Goal: Transaction & Acquisition: Obtain resource

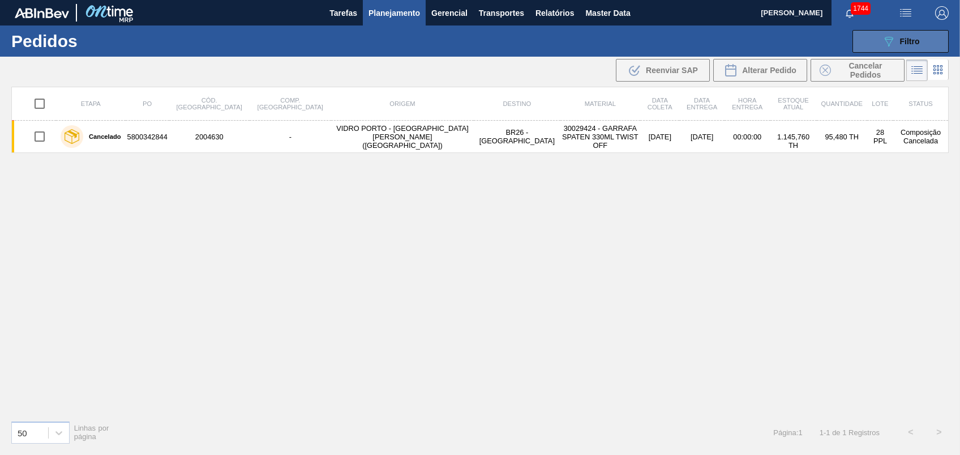
click at [942, 41] on button "089F7B8B-B2A5-4AFE-B5C0-19BA573D28AC Filtro" at bounding box center [901, 41] width 96 height 23
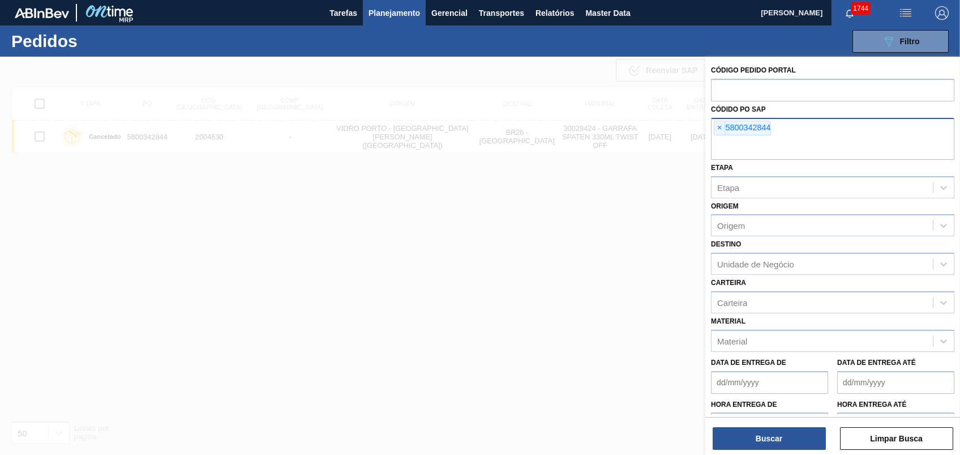
click at [716, 127] on span "×" at bounding box center [720, 128] width 11 height 14
paste input "5800334665"
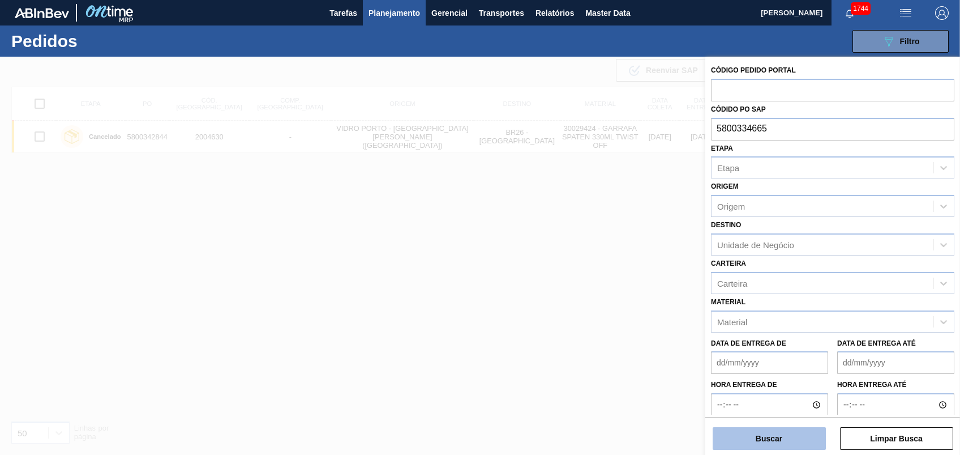
type input "5800334665"
click at [767, 439] on button "Buscar" at bounding box center [769, 438] width 113 height 23
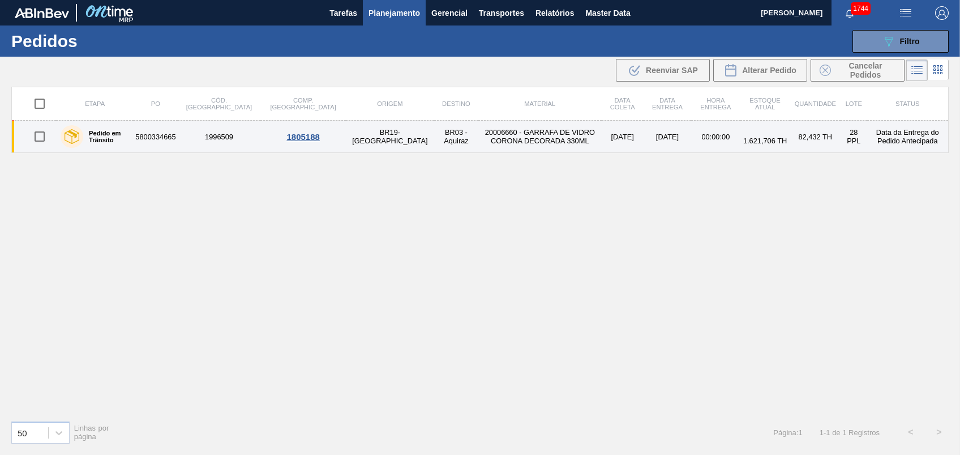
click at [478, 138] on td "20006660 - GARRAFA DE VIDRO CORONA DECORADA 330ML" at bounding box center [539, 137] width 123 height 32
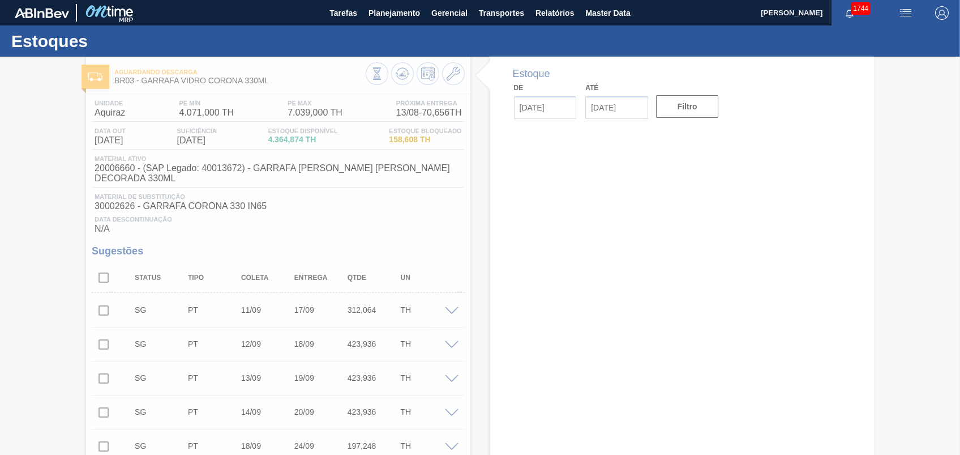
click at [236, 79] on div at bounding box center [480, 256] width 960 height 398
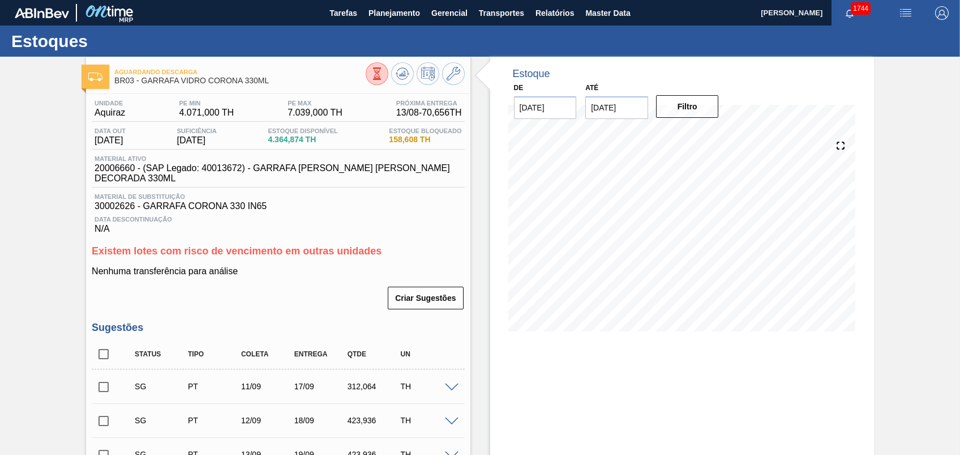
click at [258, 79] on span "BR03 - GARRAFA VIDRO CORONA 330ML" at bounding box center [239, 80] width 251 height 8
drag, startPoint x: 277, startPoint y: 78, endPoint x: 144, endPoint y: 80, distance: 133.1
click at [144, 80] on span "BR03 - GARRAFA VIDRO CORONA 330ML" at bounding box center [239, 80] width 251 height 8
copy span "GARRAFA VIDRO CORONA 330ML"
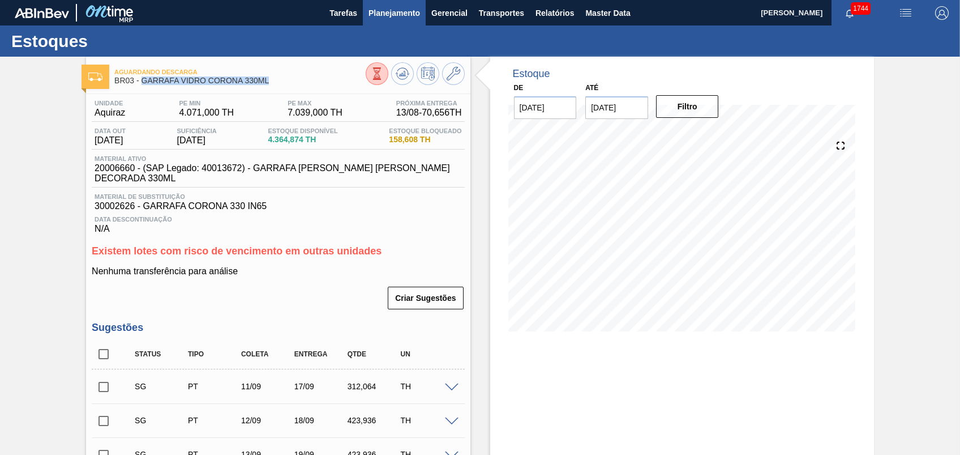
click at [383, 11] on span "Planejamento" at bounding box center [395, 13] width 52 height 14
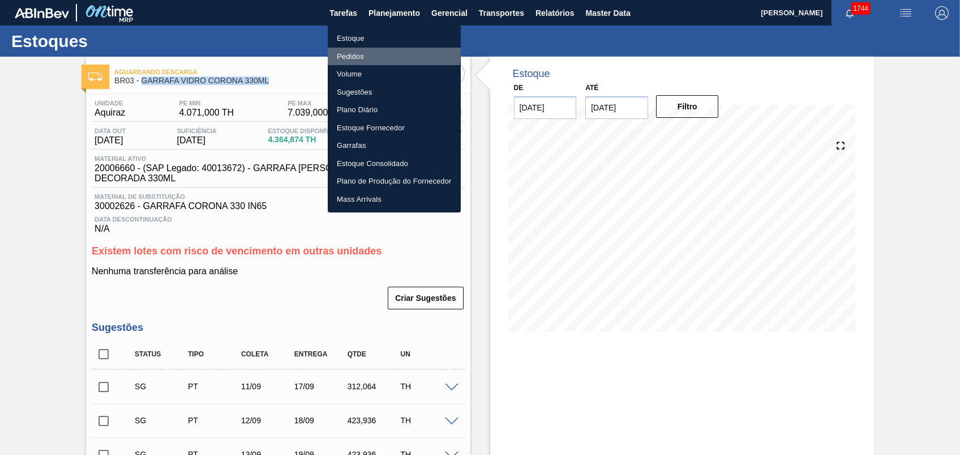
click at [348, 50] on li "Pedidos" at bounding box center [394, 57] width 133 height 18
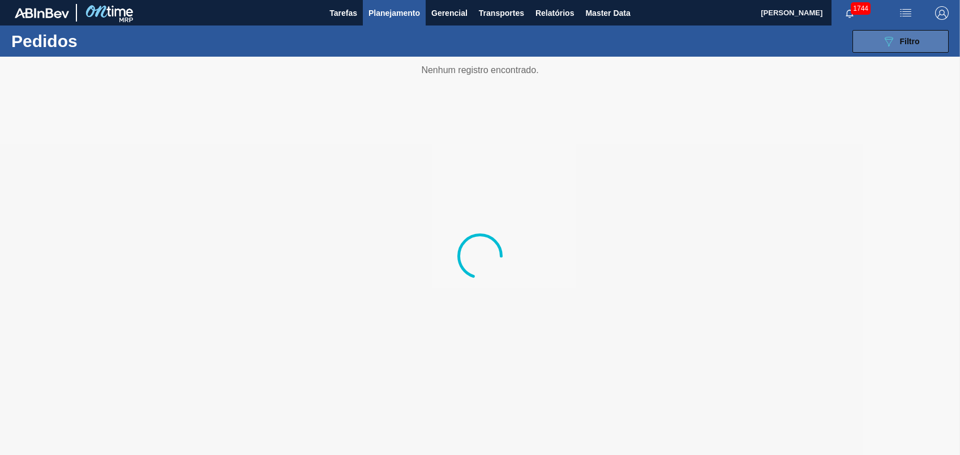
click at [871, 48] on button "089F7B8B-B2A5-4AFE-B5C0-19BA573D28AC Filtro" at bounding box center [901, 41] width 96 height 23
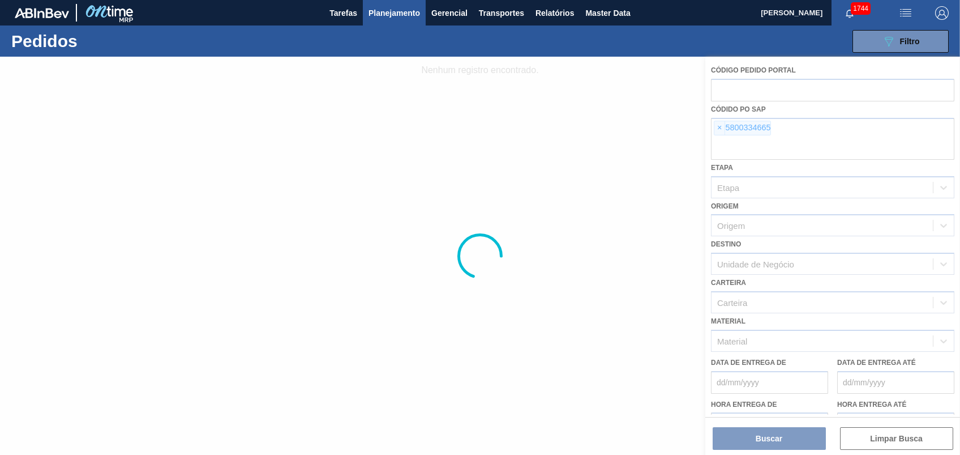
click at [720, 130] on div at bounding box center [480, 256] width 960 height 398
click at [720, 129] on div at bounding box center [480, 256] width 960 height 398
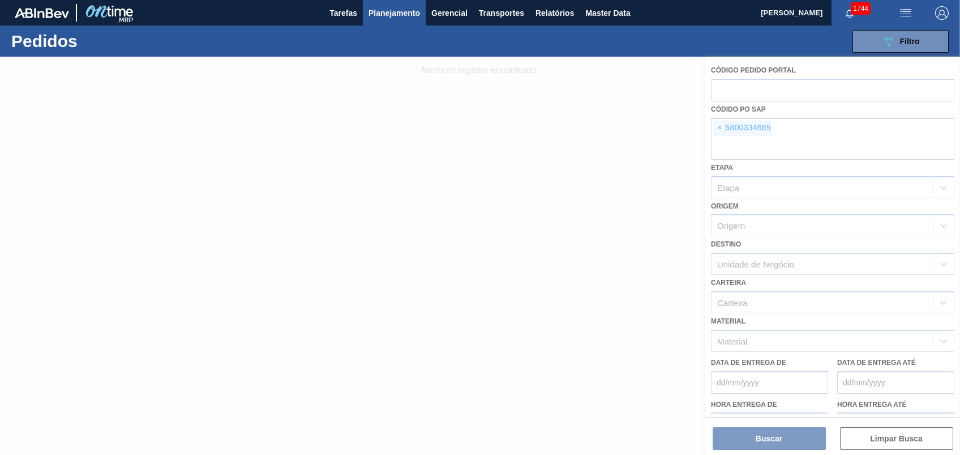
click at [720, 129] on div at bounding box center [480, 256] width 960 height 398
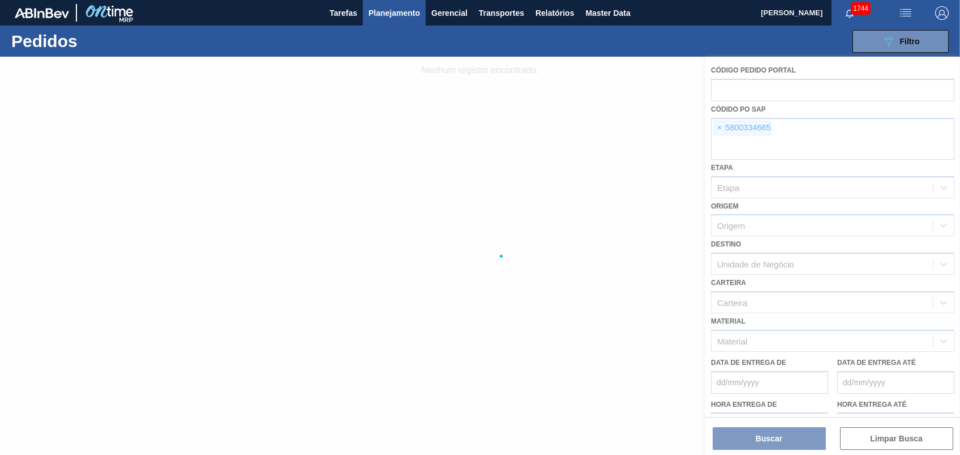
click at [720, 129] on div at bounding box center [480, 256] width 960 height 398
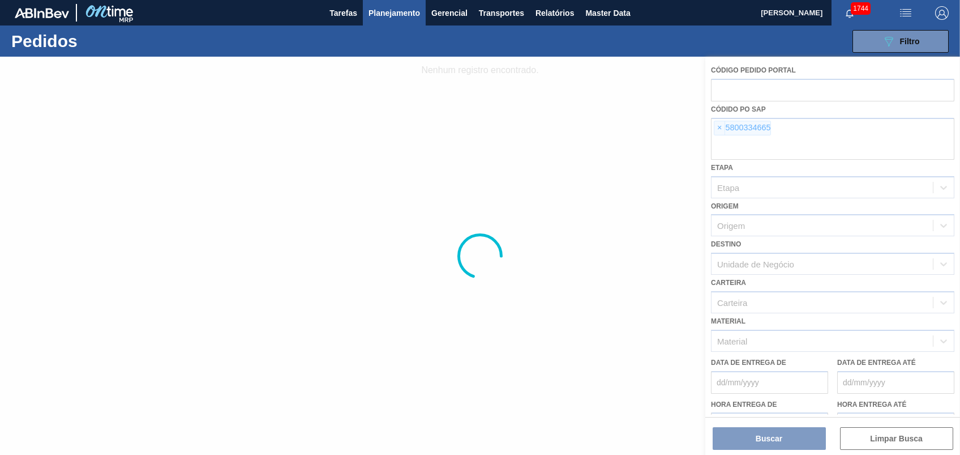
click at [720, 129] on div at bounding box center [480, 256] width 960 height 398
click at [719, 129] on div at bounding box center [480, 256] width 960 height 398
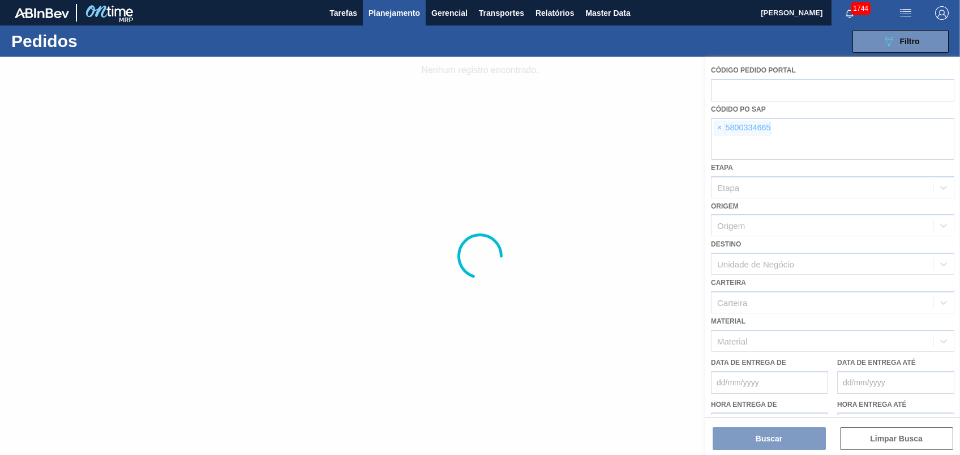
click at [717, 129] on div at bounding box center [480, 256] width 960 height 398
click at [721, 129] on div at bounding box center [480, 256] width 960 height 398
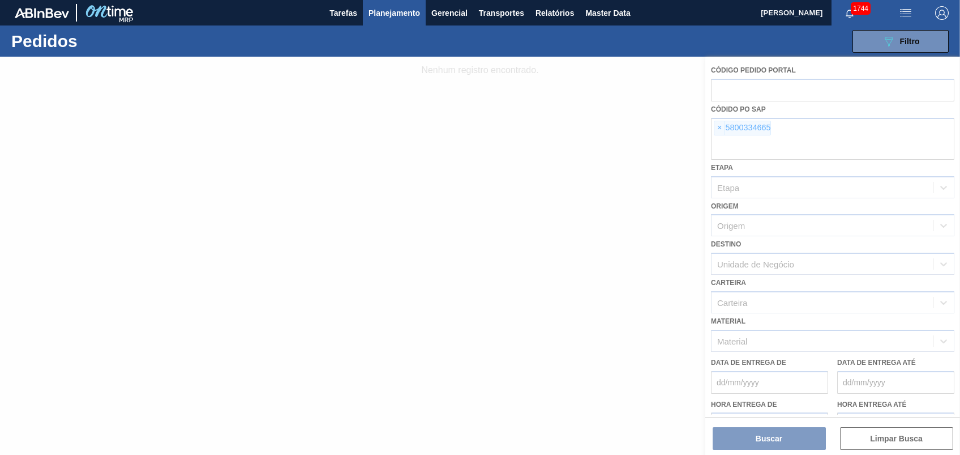
click at [721, 129] on div at bounding box center [480, 256] width 960 height 398
click at [721, 131] on div at bounding box center [480, 256] width 960 height 398
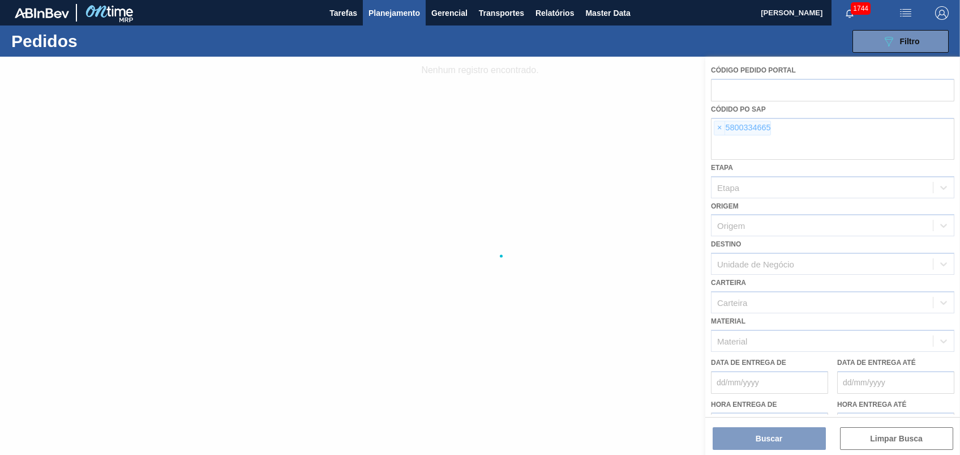
click at [721, 131] on div at bounding box center [480, 256] width 960 height 398
click at [723, 130] on div at bounding box center [480, 256] width 960 height 398
click at [723, 128] on div at bounding box center [480, 256] width 960 height 398
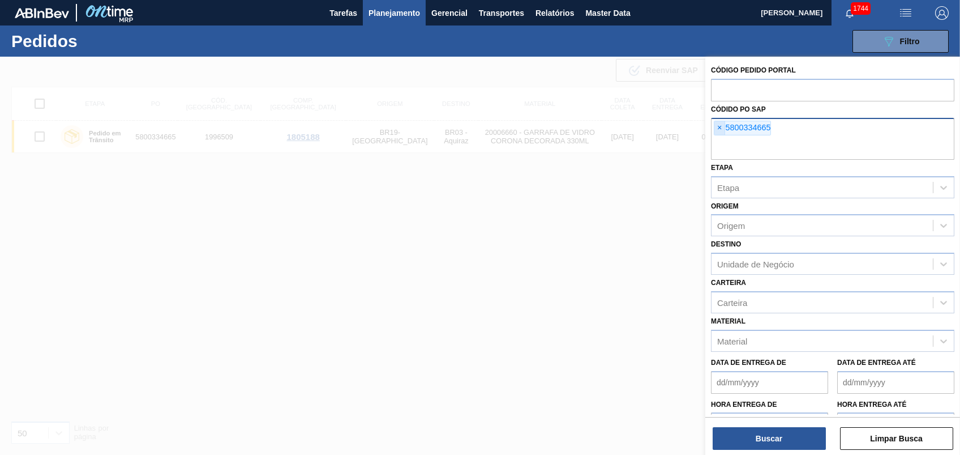
click at [724, 127] on span "×" at bounding box center [720, 128] width 11 height 14
click at [724, 138] on input "text" at bounding box center [832, 149] width 243 height 22
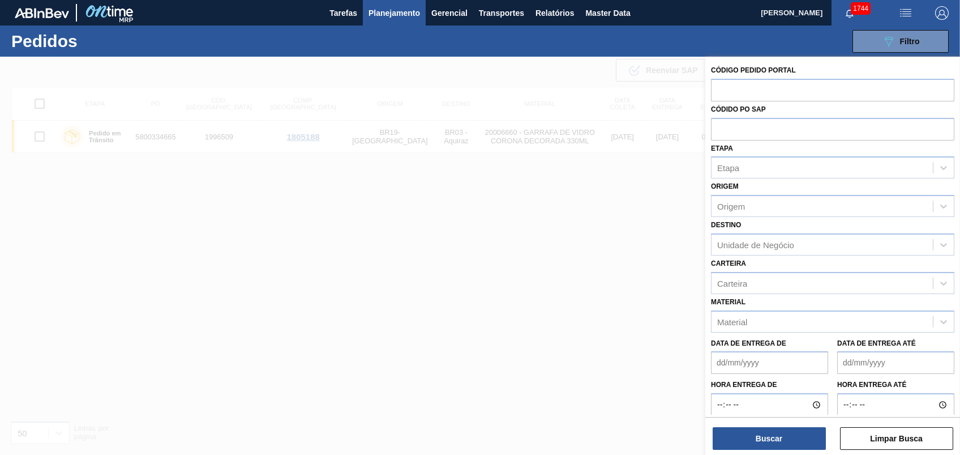
paste input "text"
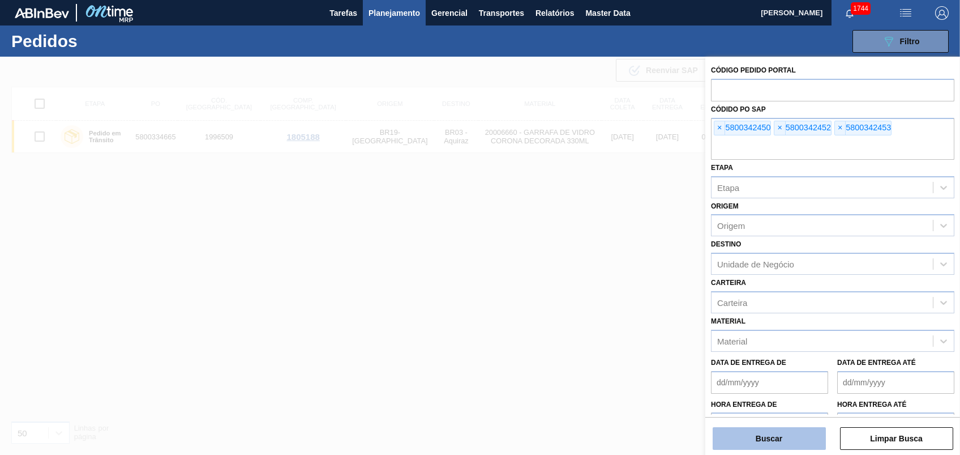
click at [772, 439] on button "Buscar" at bounding box center [769, 438] width 113 height 23
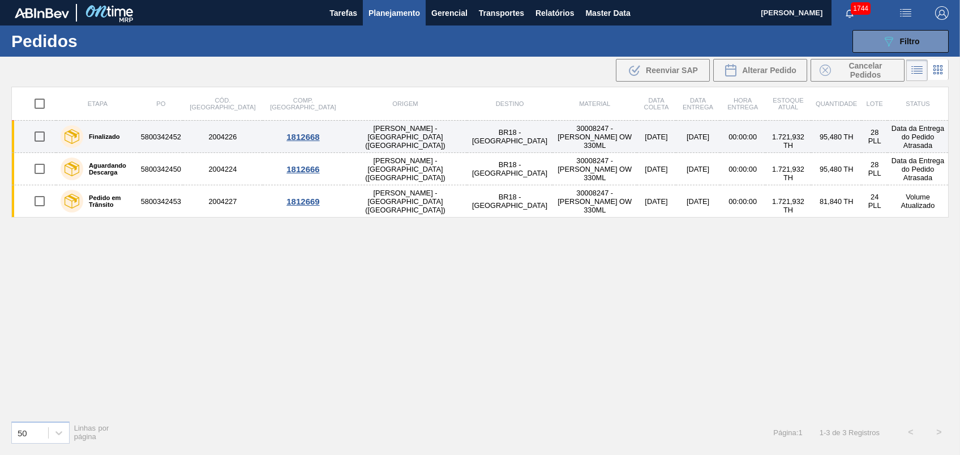
click at [553, 138] on td "30008247 - [PERSON_NAME] OW 330ML" at bounding box center [595, 137] width 84 height 32
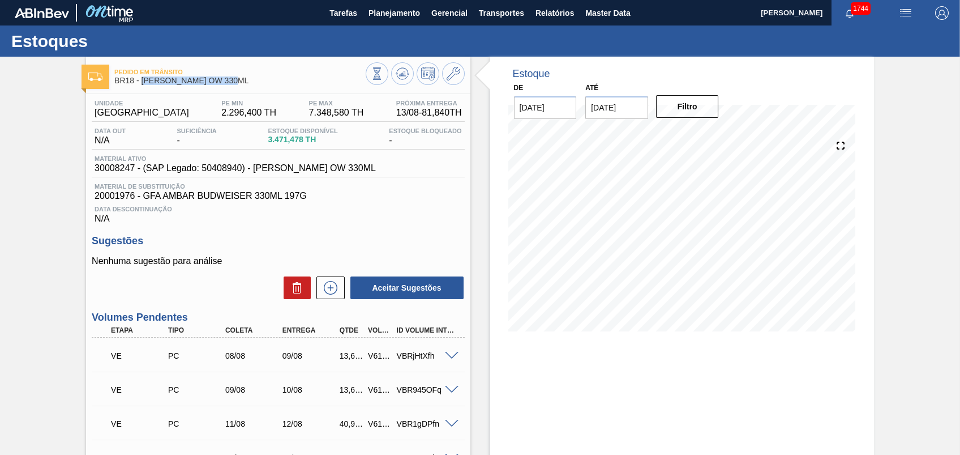
drag, startPoint x: 182, startPoint y: 78, endPoint x: 142, endPoint y: 80, distance: 40.2
click at [142, 80] on span "BR18 - [PERSON_NAME] OW 330ML" at bounding box center [239, 80] width 251 height 8
copy span "GARRAFA BUD OW 330ML"
click at [550, 15] on span "Relatórios" at bounding box center [555, 13] width 39 height 14
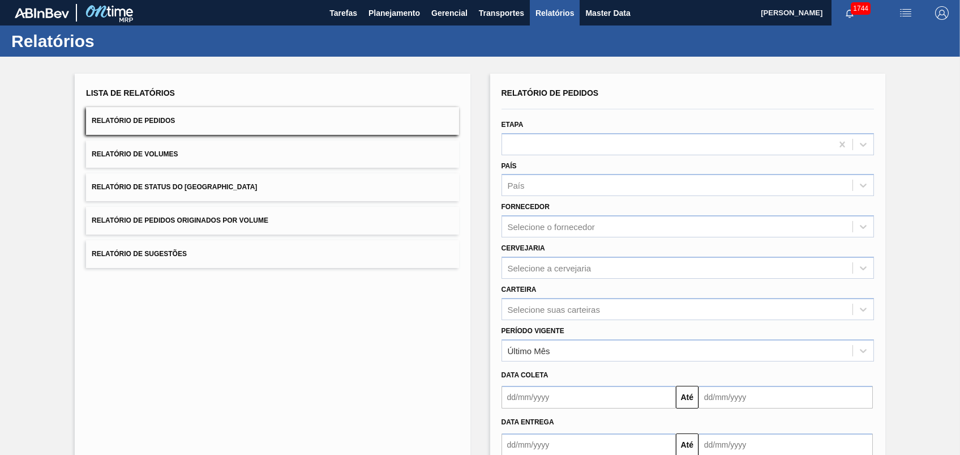
click at [220, 224] on button "Relatório de Pedidos Originados por Volume" at bounding box center [272, 221] width 373 height 28
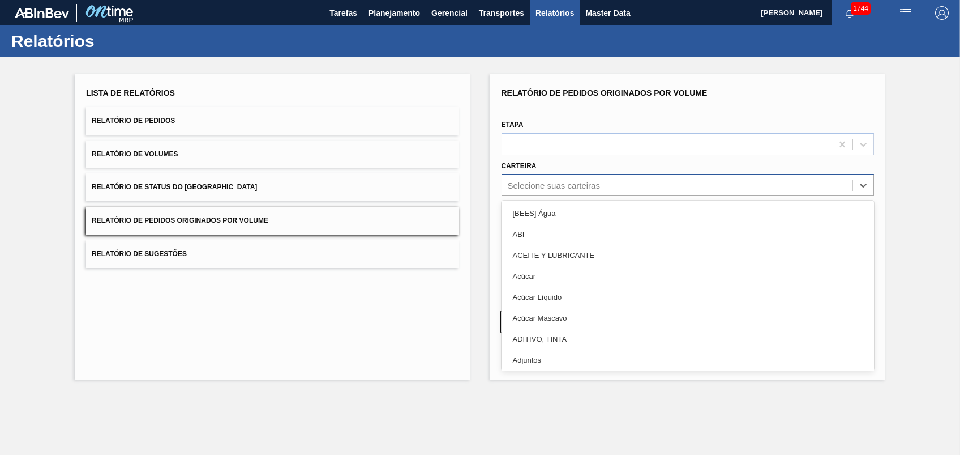
click at [580, 181] on div "Selecione suas carteiras" at bounding box center [554, 186] width 92 height 10
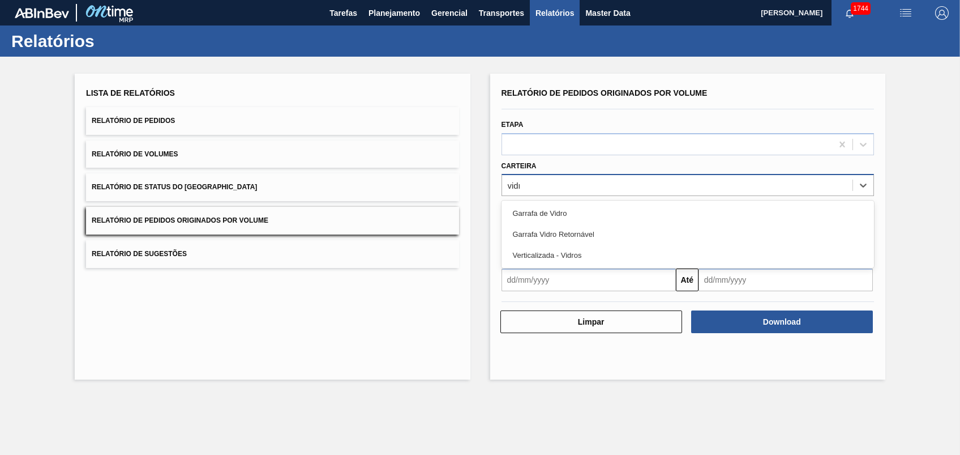
type input "vidro"
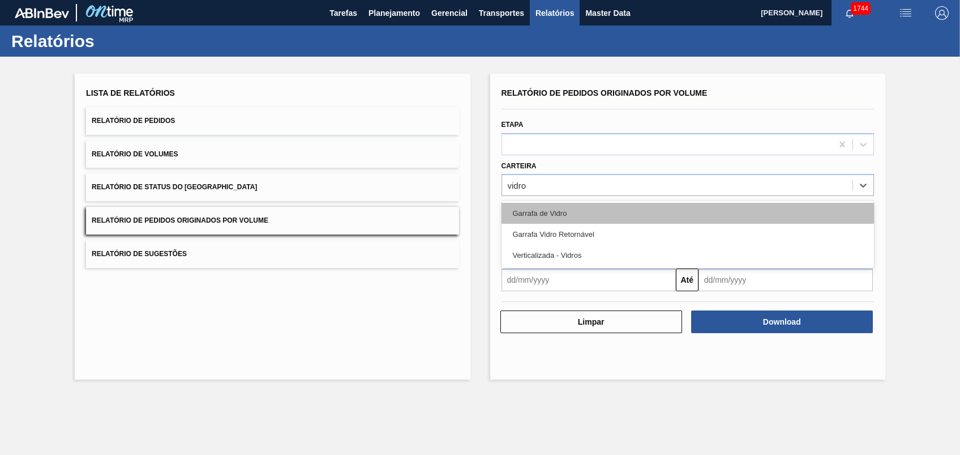
click at [580, 213] on div "Garrafa de Vidro" at bounding box center [688, 213] width 373 height 21
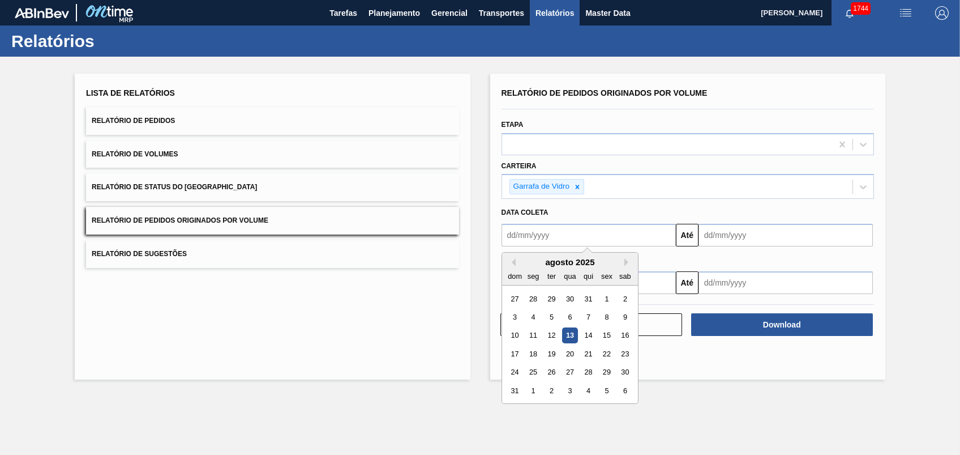
click at [560, 235] on input "text" at bounding box center [589, 235] width 174 height 23
drag, startPoint x: 603, startPoint y: 297, endPoint x: 732, endPoint y: 250, distance: 137.2
click at [604, 296] on div "1" at bounding box center [606, 298] width 15 height 15
type input "[DATE]"
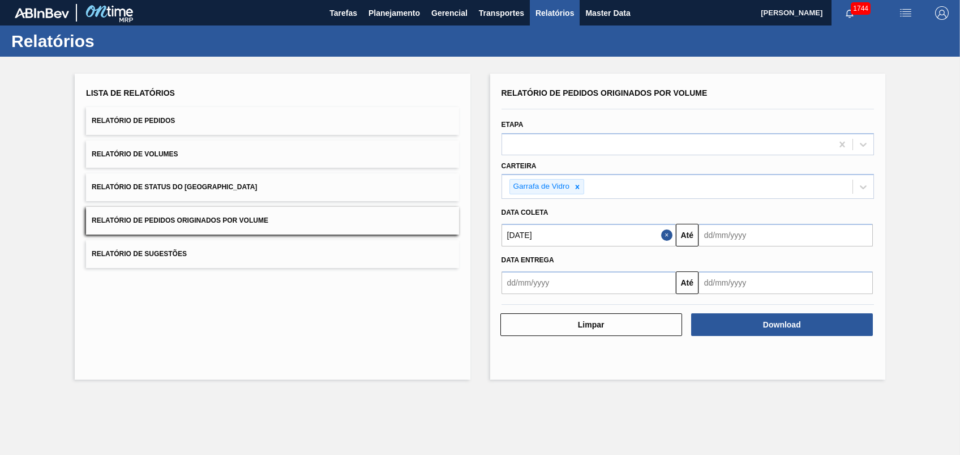
click at [746, 228] on input "text" at bounding box center [786, 235] width 174 height 23
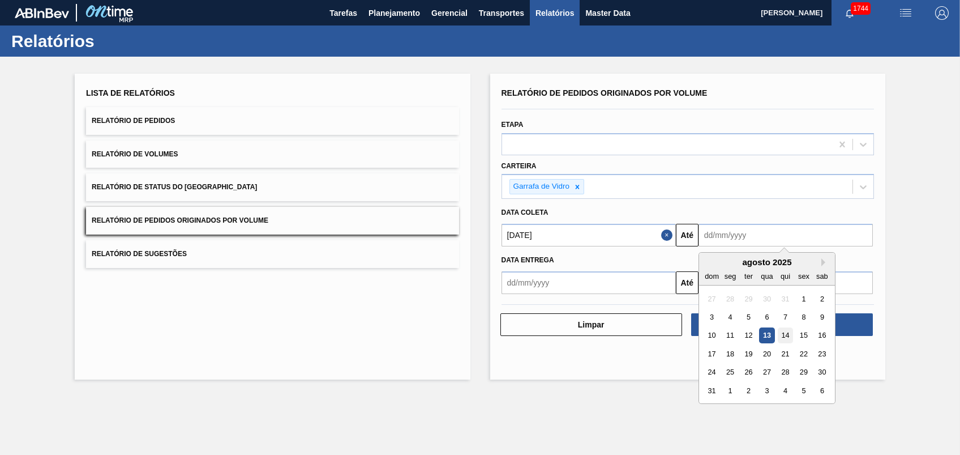
click at [783, 335] on div "14" at bounding box center [785, 335] width 15 height 15
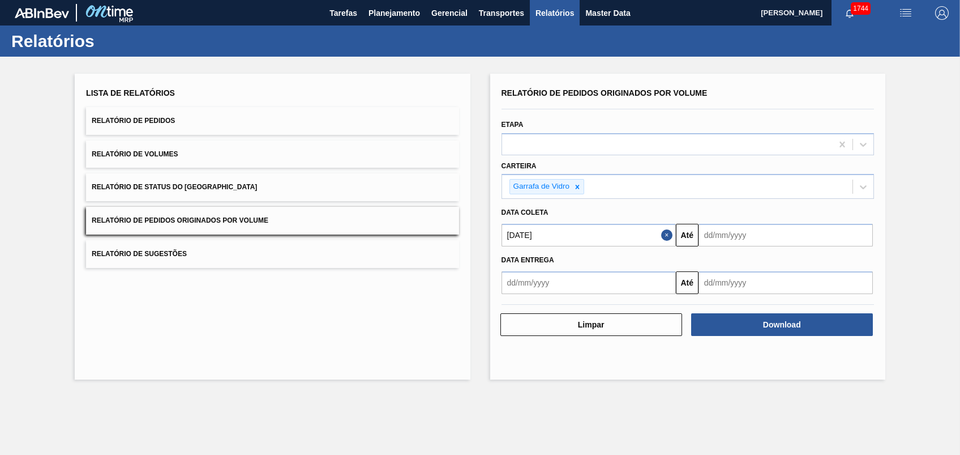
type input "[DATE]"
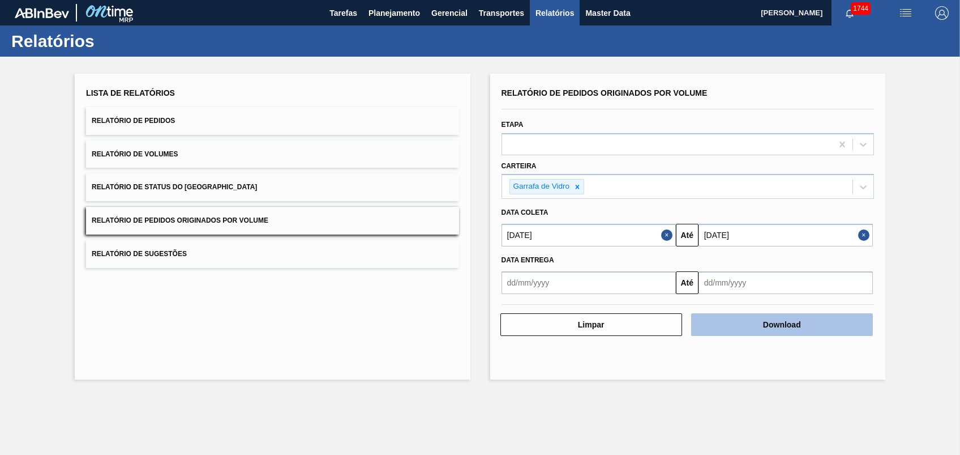
click at [797, 322] on button "Download" at bounding box center [782, 324] width 182 height 23
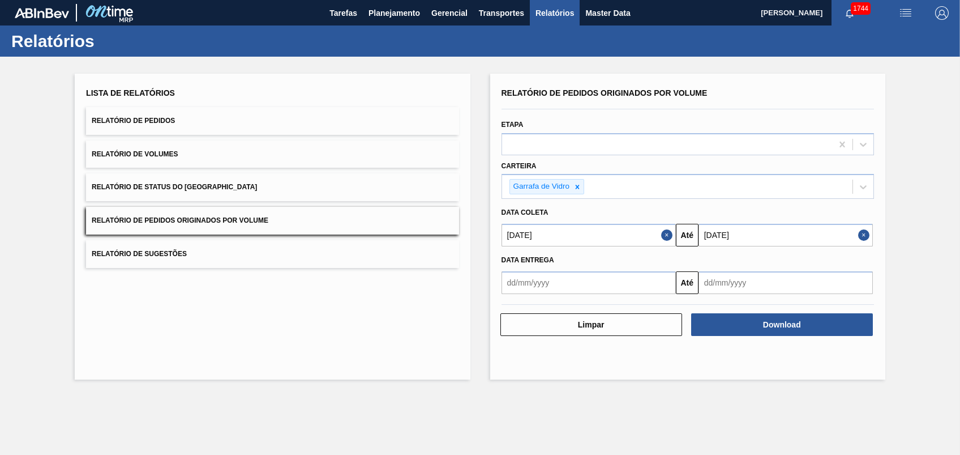
click at [258, 0] on html "Tarefas Planejamento Gerencial Transportes Relatórios Master Data [PERSON_NAME]…" at bounding box center [480, 0] width 960 height 0
click at [266, 409] on main "Tarefas Planejamento Gerencial Transportes Relatórios Master Data [PERSON_NAME]…" at bounding box center [480, 227] width 960 height 455
